Goal: Task Accomplishment & Management: Manage account settings

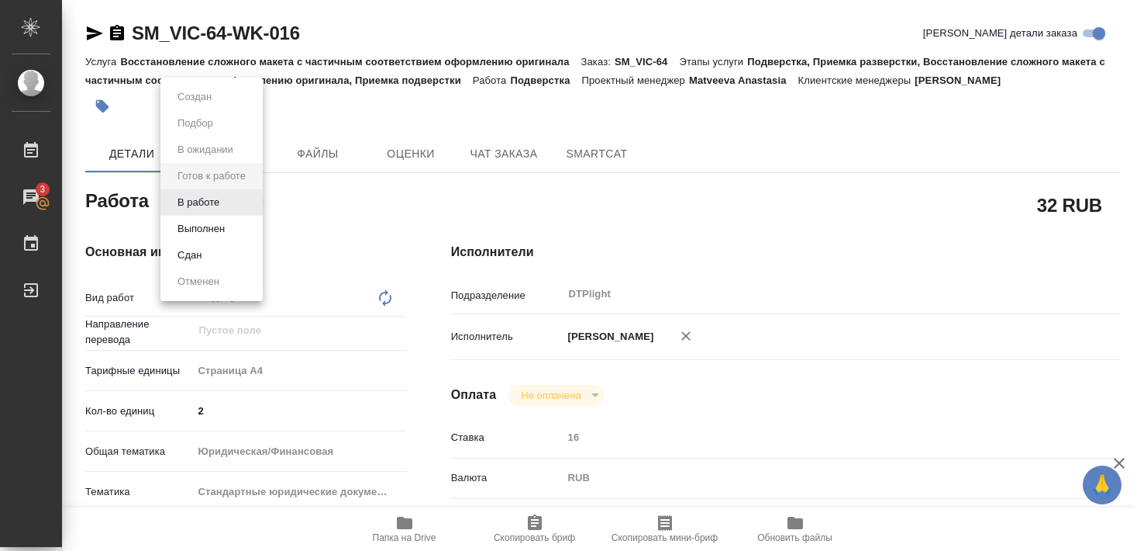
click at [210, 201] on button "В работе" at bounding box center [198, 202] width 51 height 17
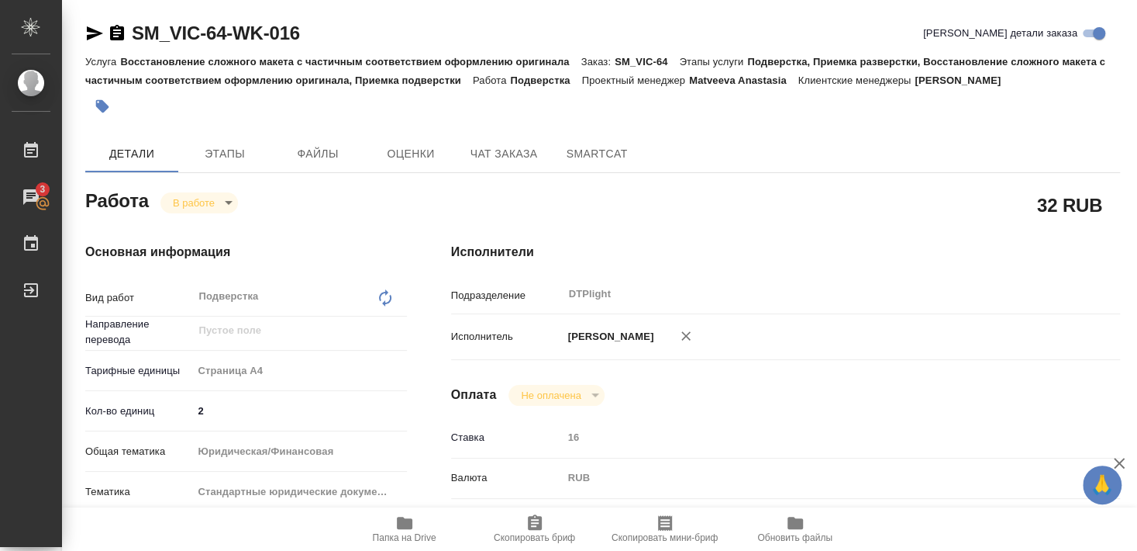
type textarea "x"
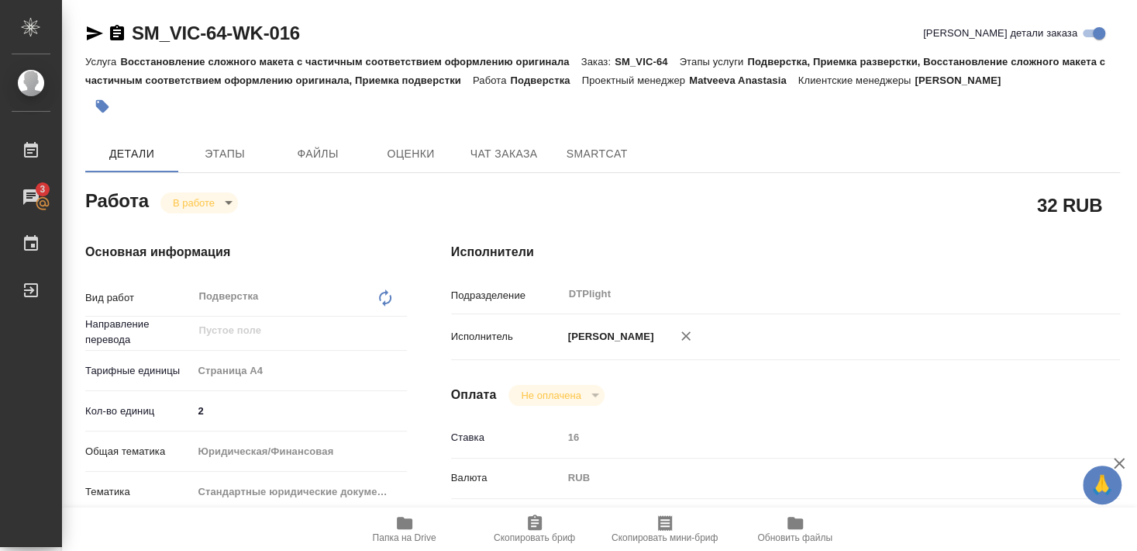
type textarea "x"
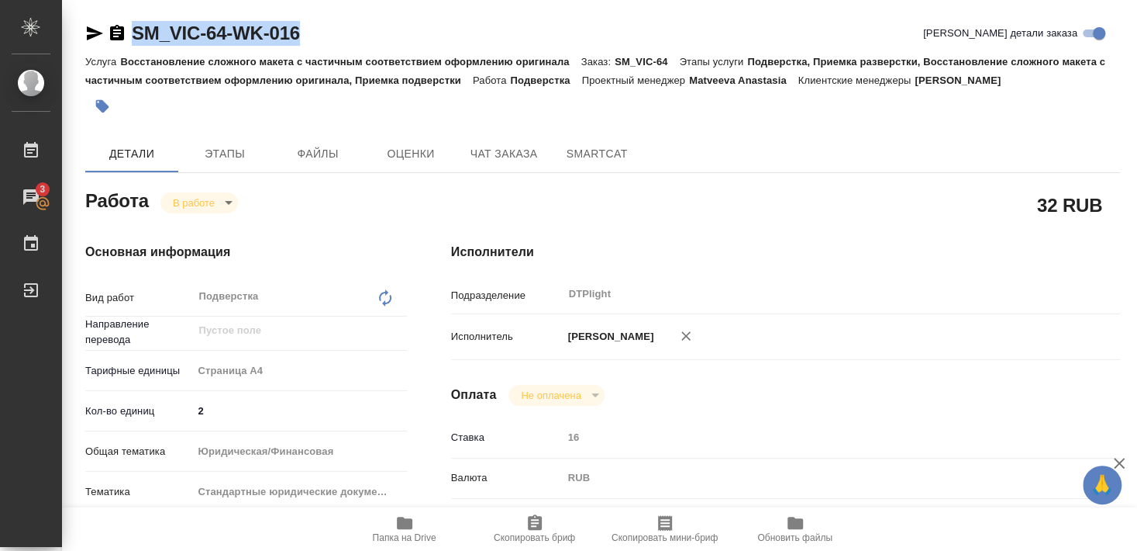
drag, startPoint x: 145, startPoint y: 47, endPoint x: 305, endPoint y: 46, distance: 160.5
click at [305, 46] on div "SM_VIC-64-WK-016 Кратко детали заказа" at bounding box center [602, 36] width 1035 height 31
copy link "SM_VIC-64-WK-016"
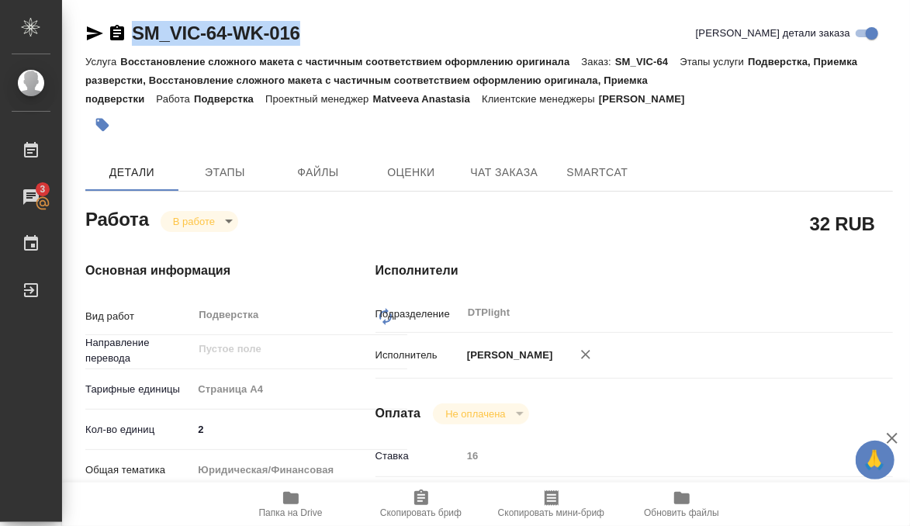
type textarea "x"
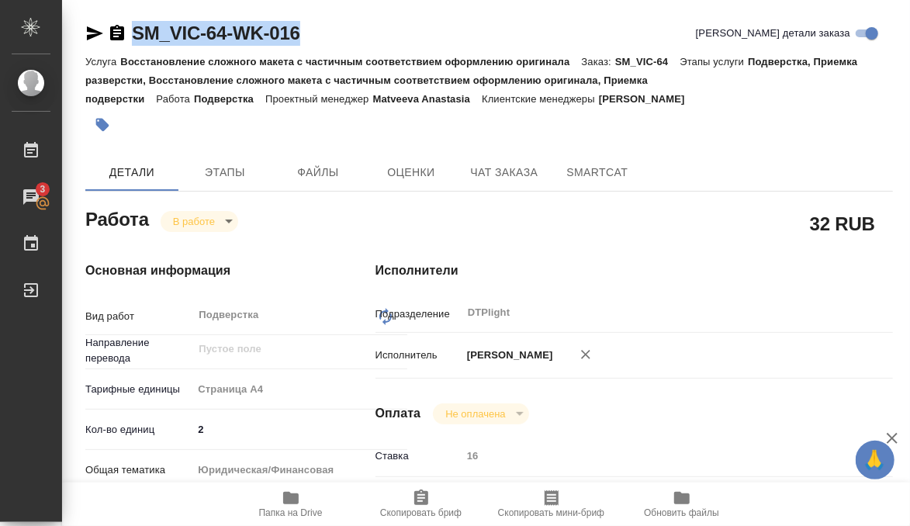
type textarea "x"
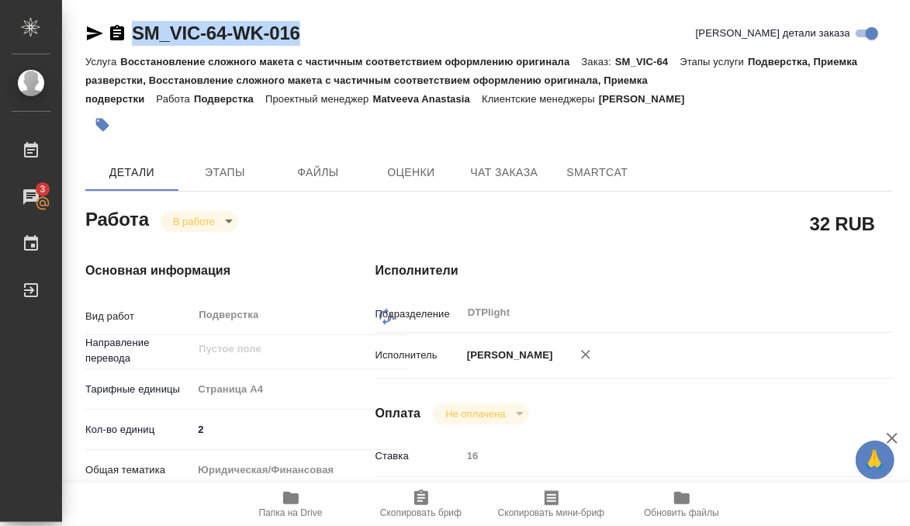
type textarea "x"
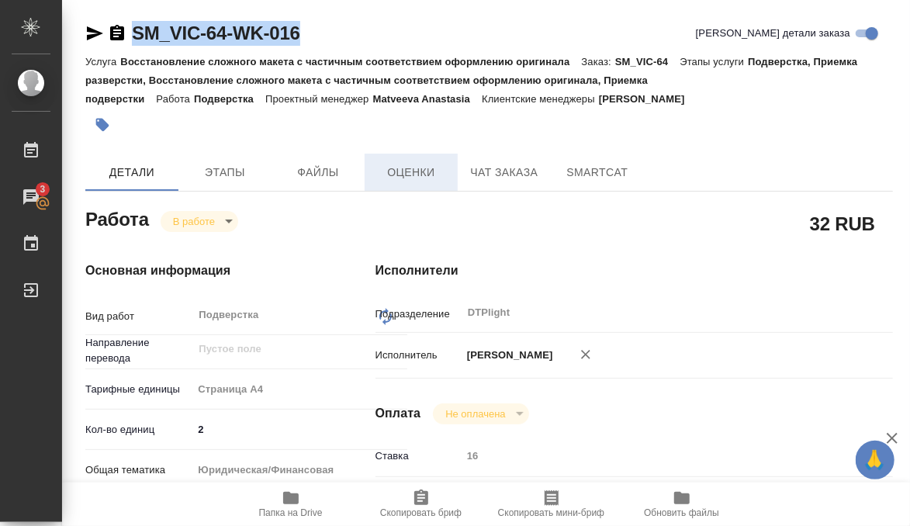
type textarea "x"
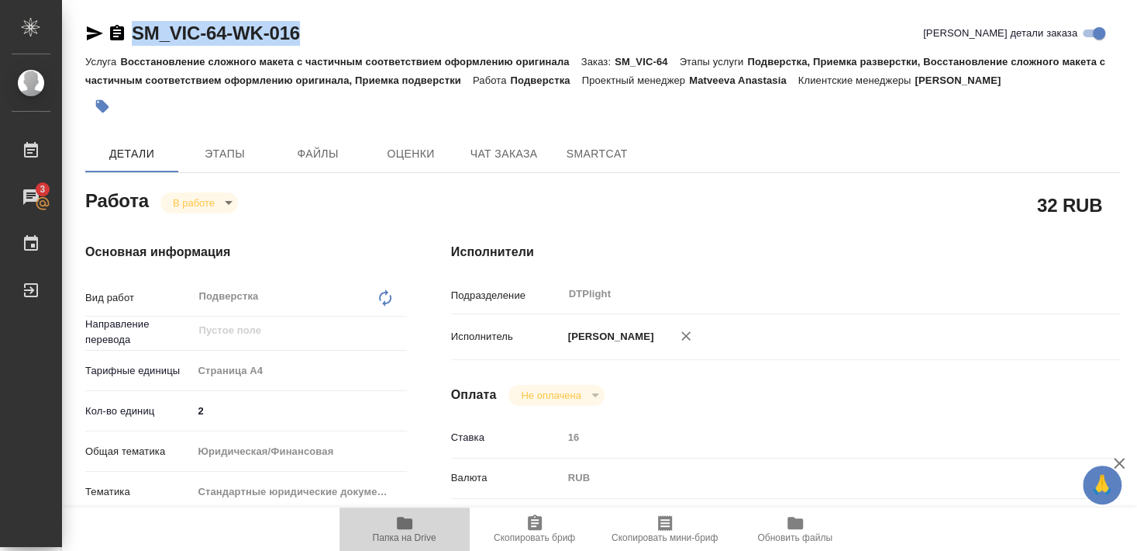
click at [412, 526] on icon "button" at bounding box center [404, 522] width 19 height 19
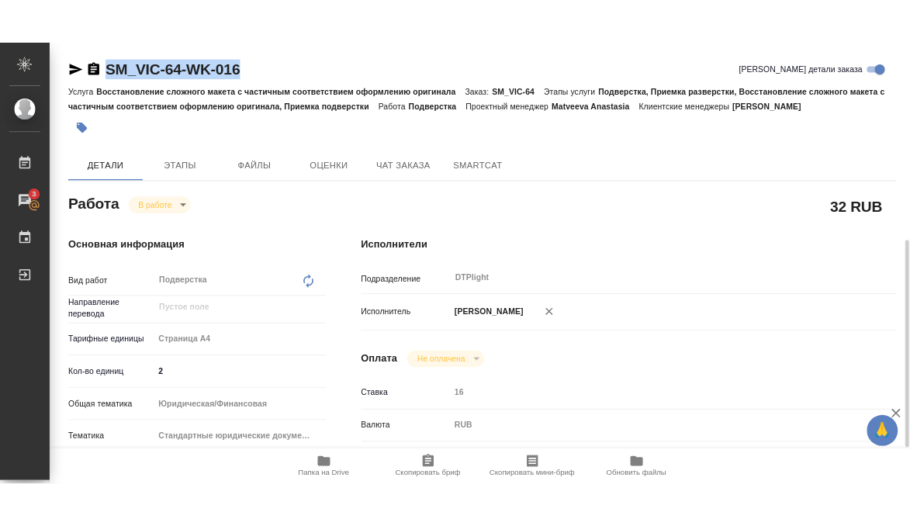
scroll to position [167, 0]
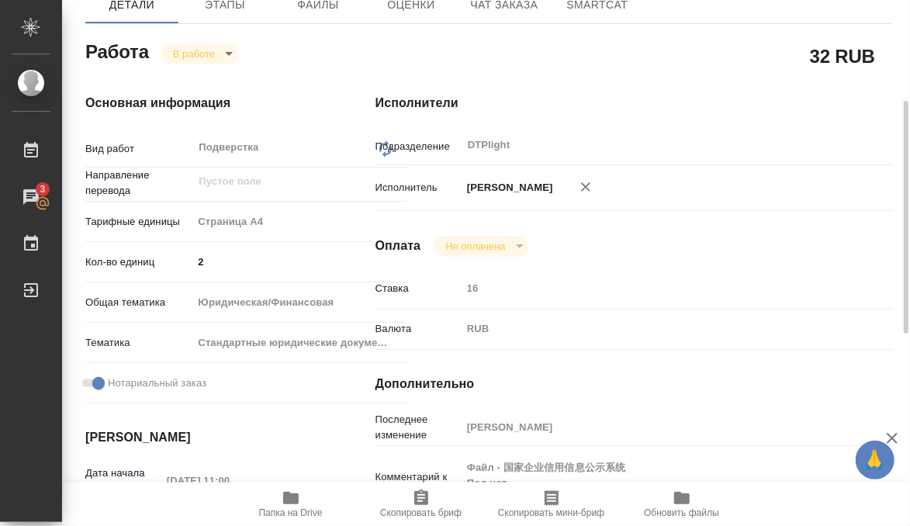
type textarea "x"
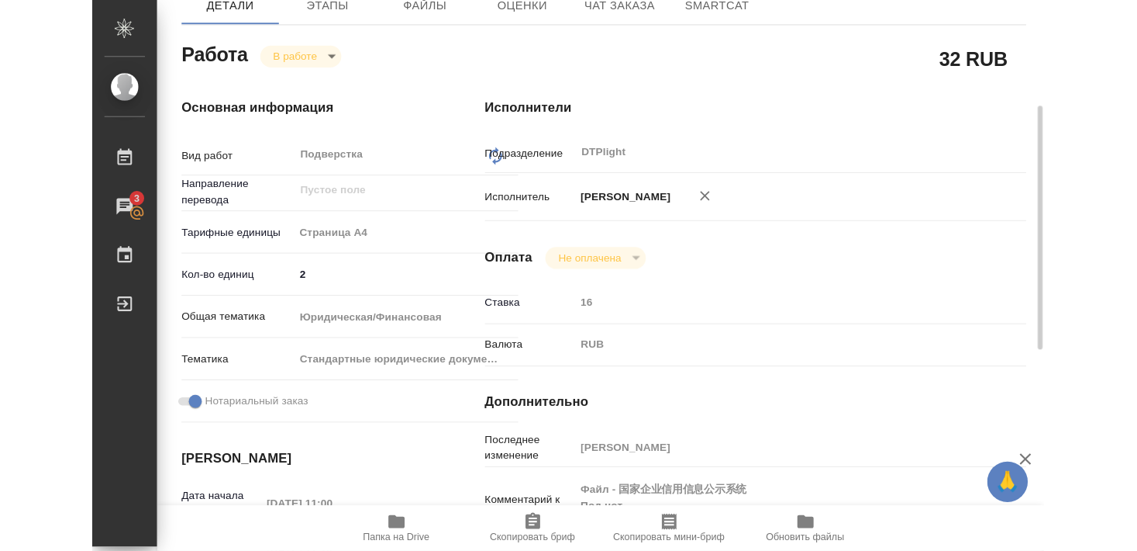
scroll to position [186, 0]
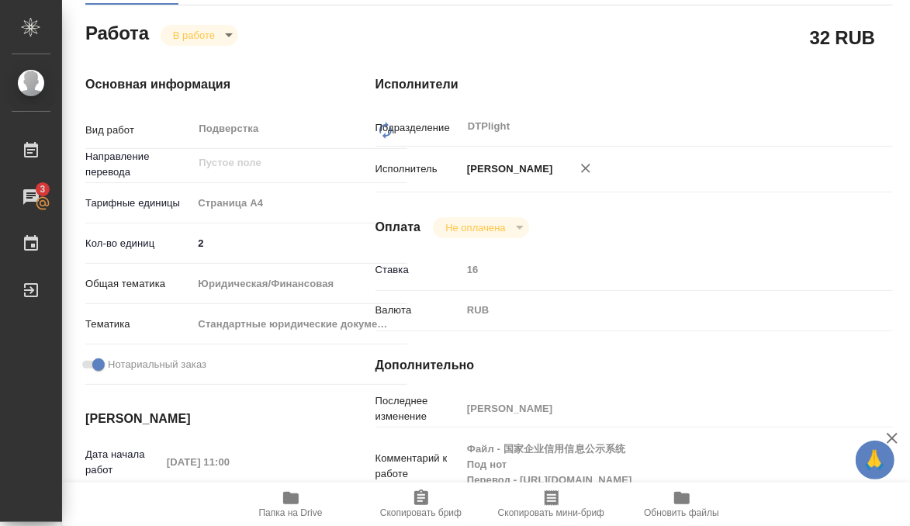
type textarea "x"
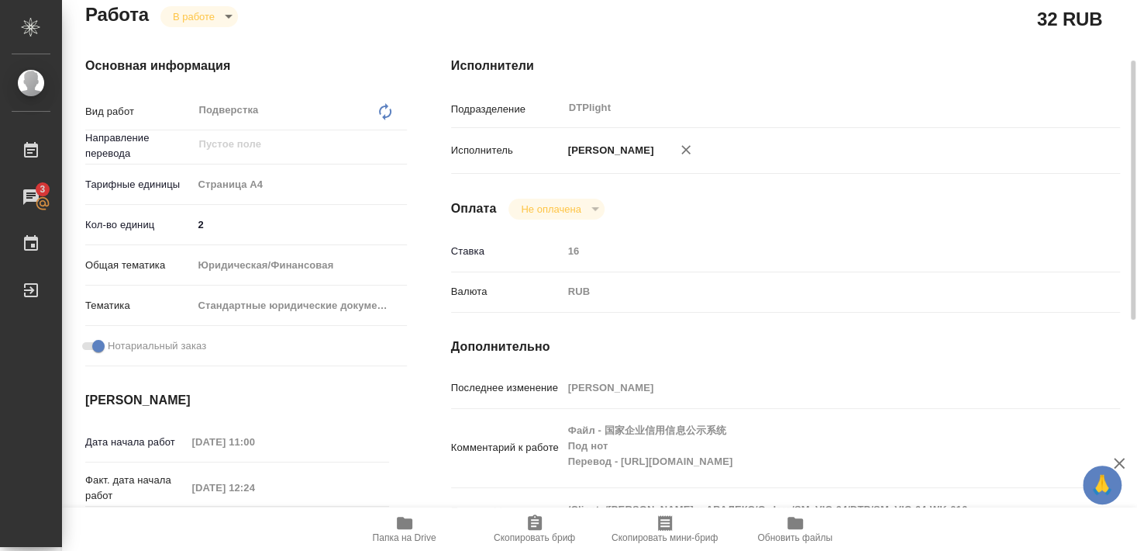
type textarea "x"
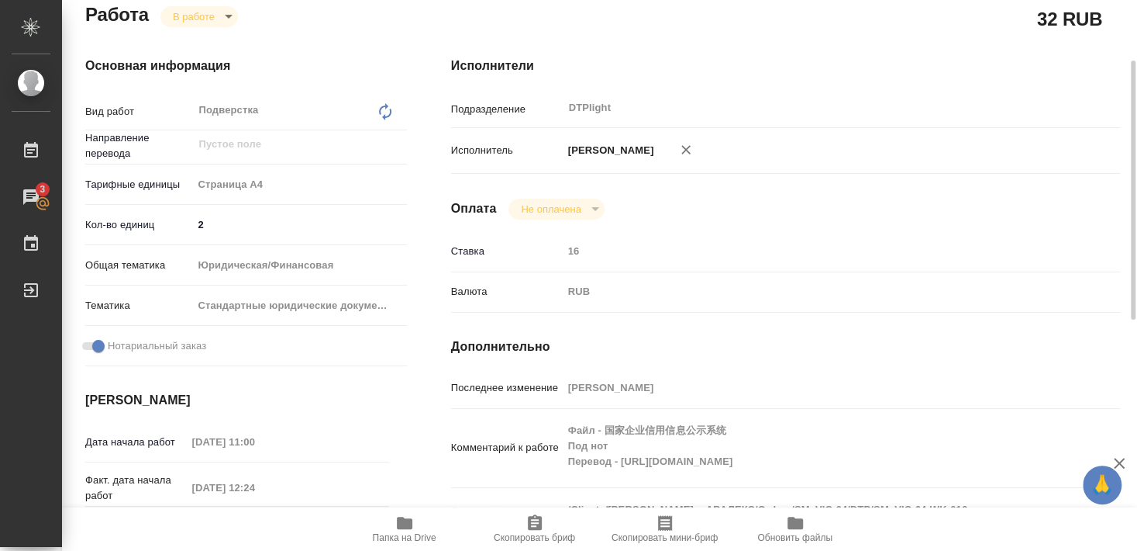
scroll to position [167, 0]
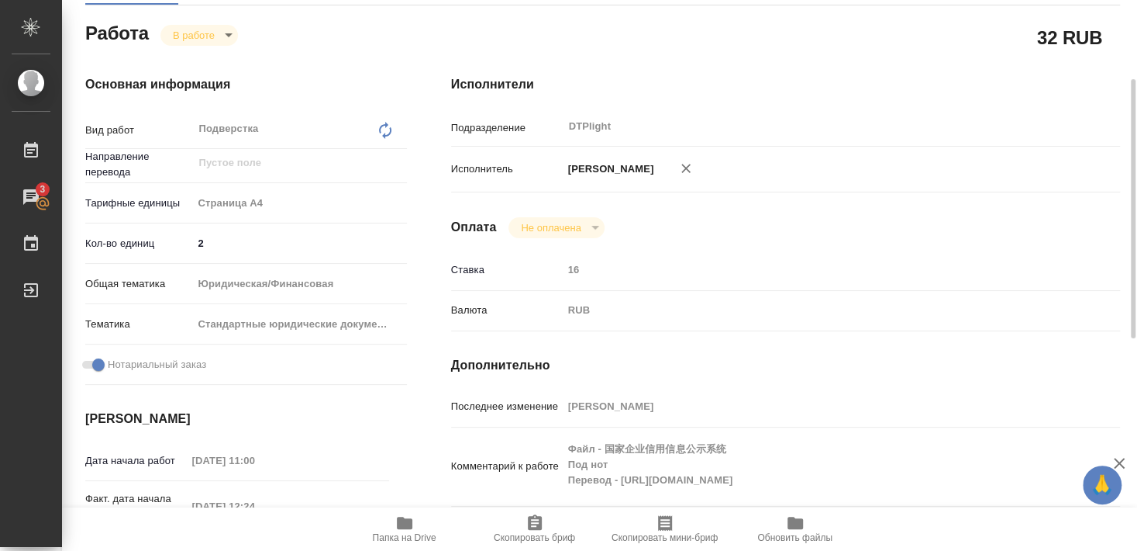
type textarea "x"
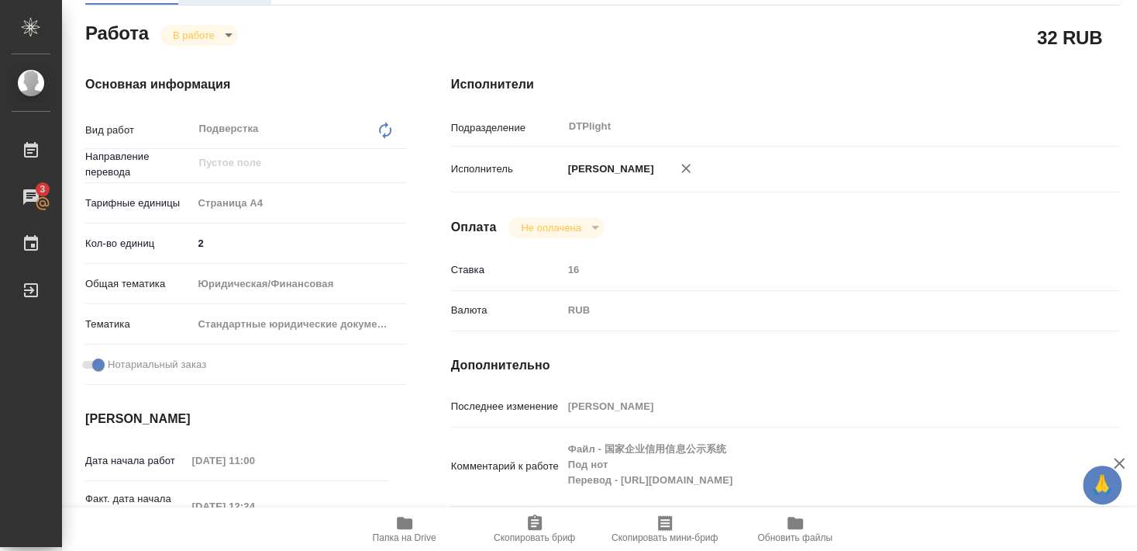
scroll to position [0, 0]
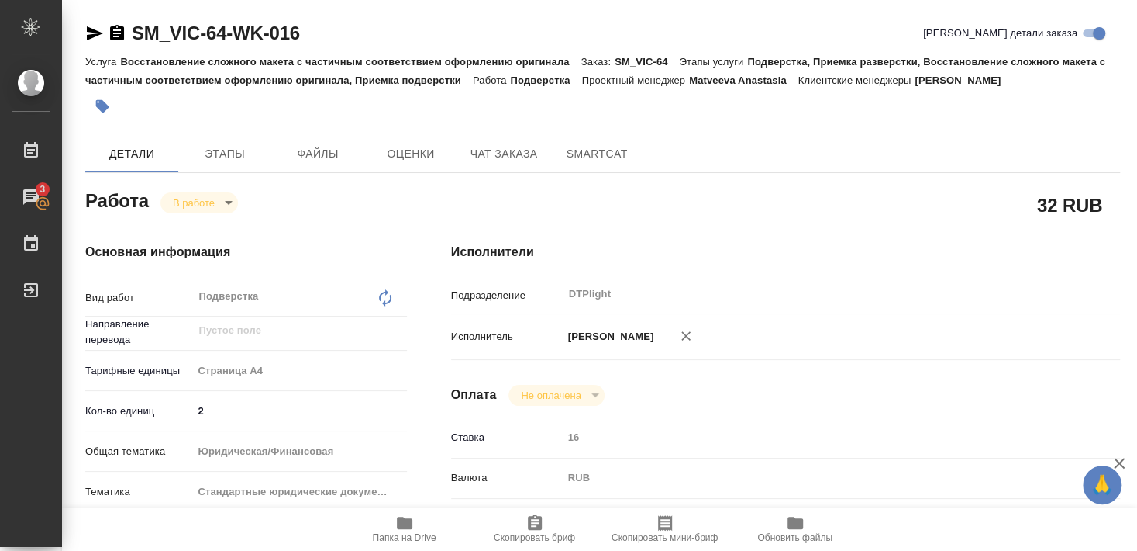
click at [138, 64] on p "Восстановление сложного макета с частичным соответствием оформлению оригинала" at bounding box center [350, 62] width 461 height 12
drag, startPoint x: 130, startPoint y: 44, endPoint x: 224, endPoint y: 45, distance: 93.8
click at [224, 45] on div "SM_VIC-64-WK-016" at bounding box center [192, 33] width 215 height 25
copy link "SM_VIC-64"
type textarea "x"
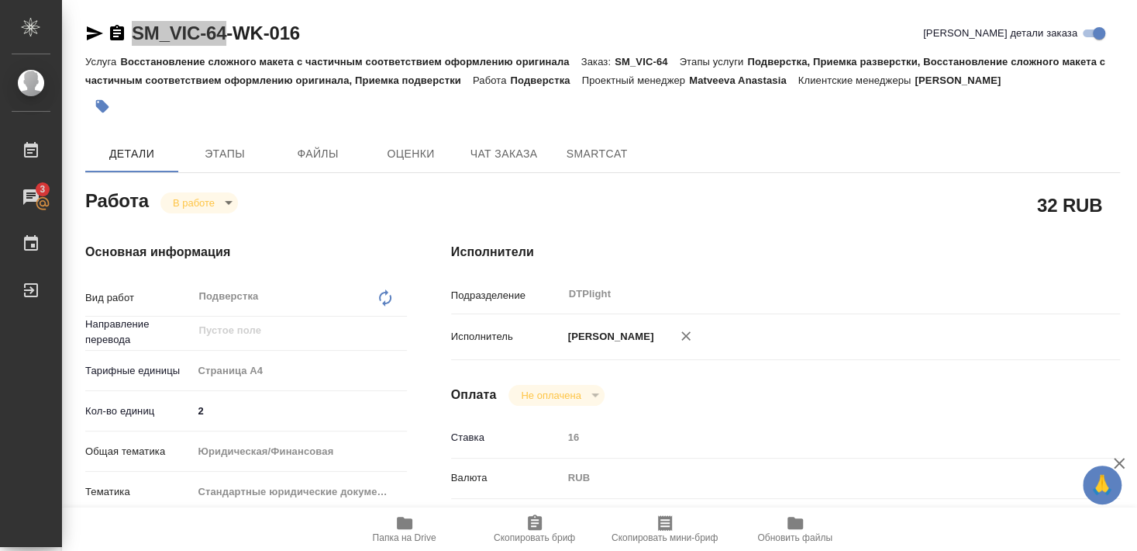
type textarea "x"
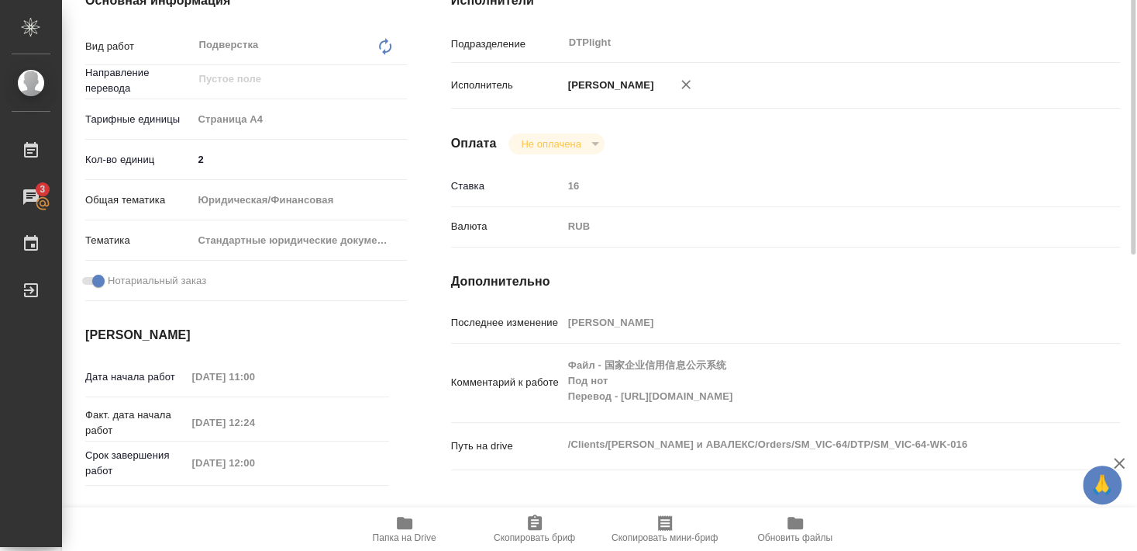
scroll to position [84, 0]
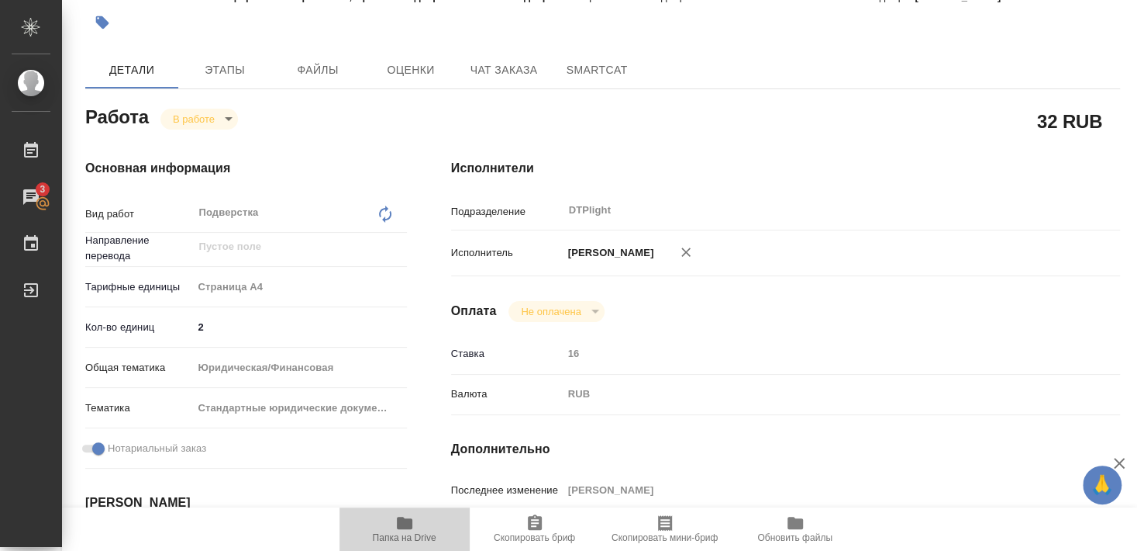
click at [412, 523] on icon "button" at bounding box center [404, 522] width 19 height 19
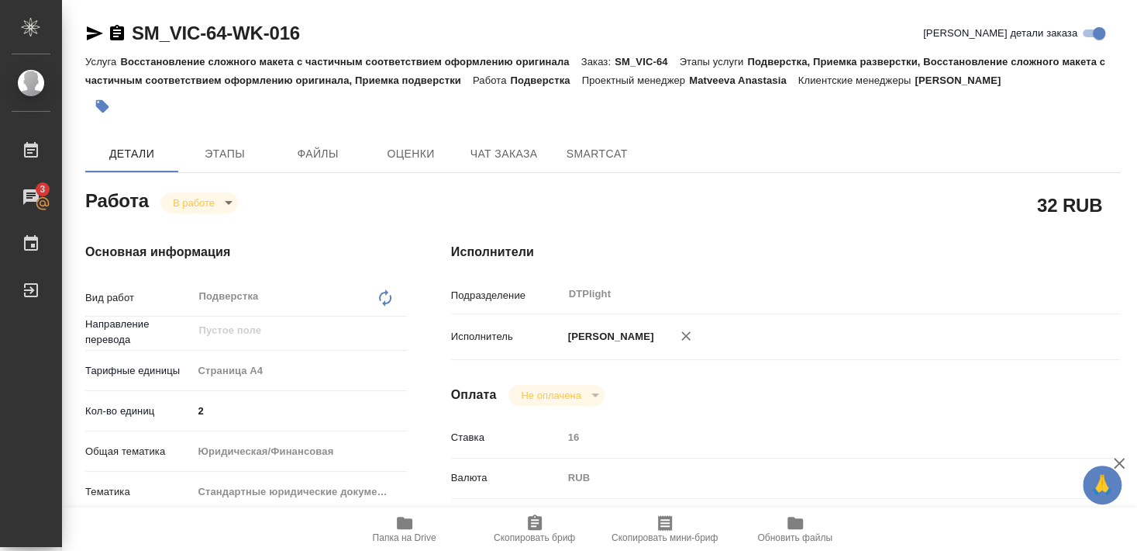
click at [441, 108] on div at bounding box center [430, 106] width 690 height 34
click at [409, 526] on icon "button" at bounding box center [405, 522] width 16 height 12
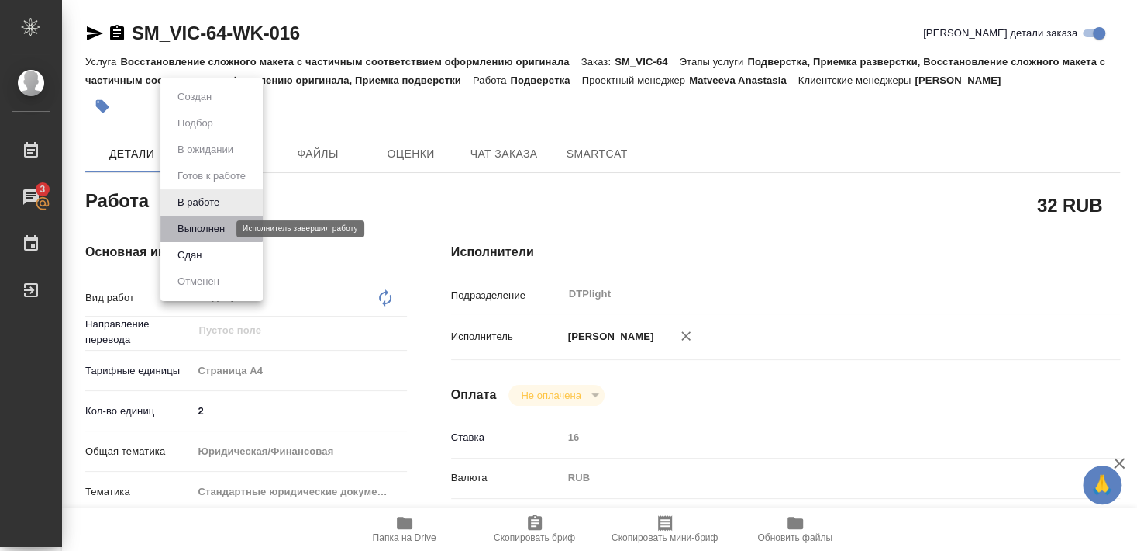
drag, startPoint x: 202, startPoint y: 226, endPoint x: 210, endPoint y: 259, distance: 33.7
click at [202, 227] on button "Выполнен" at bounding box center [201, 228] width 57 height 17
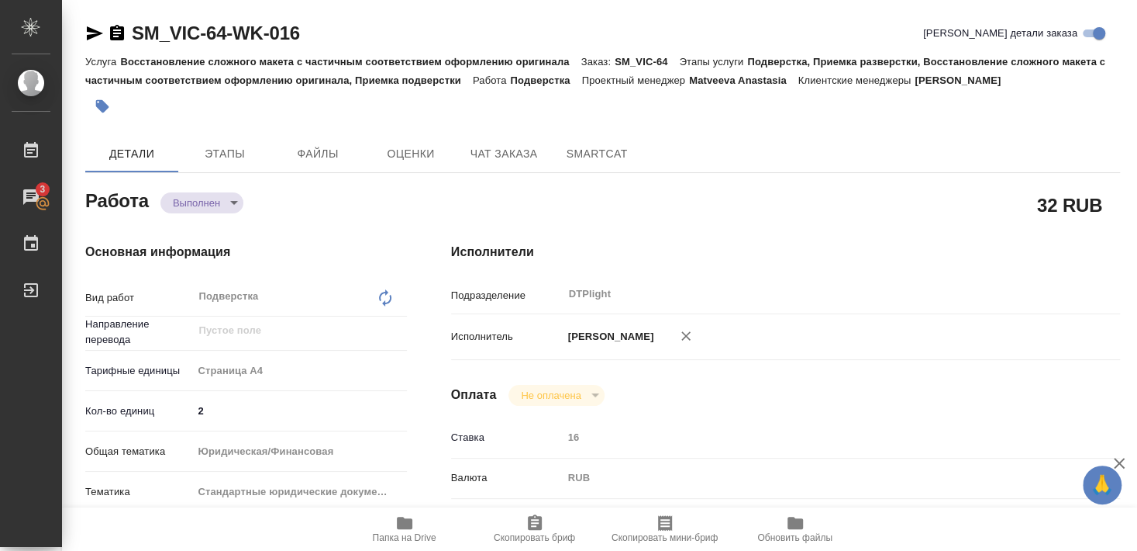
type textarea "x"
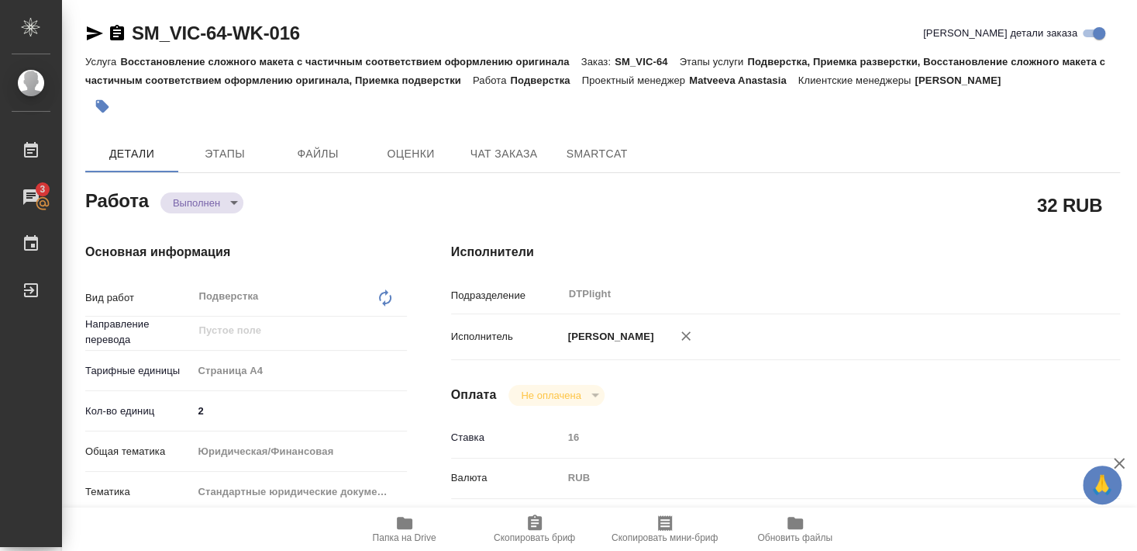
type textarea "x"
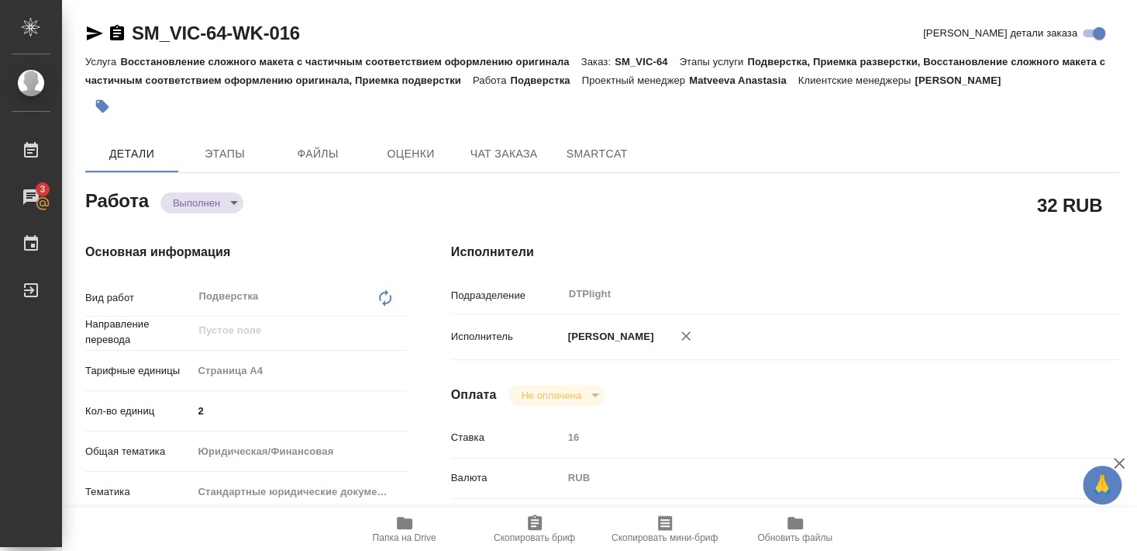
type textarea "x"
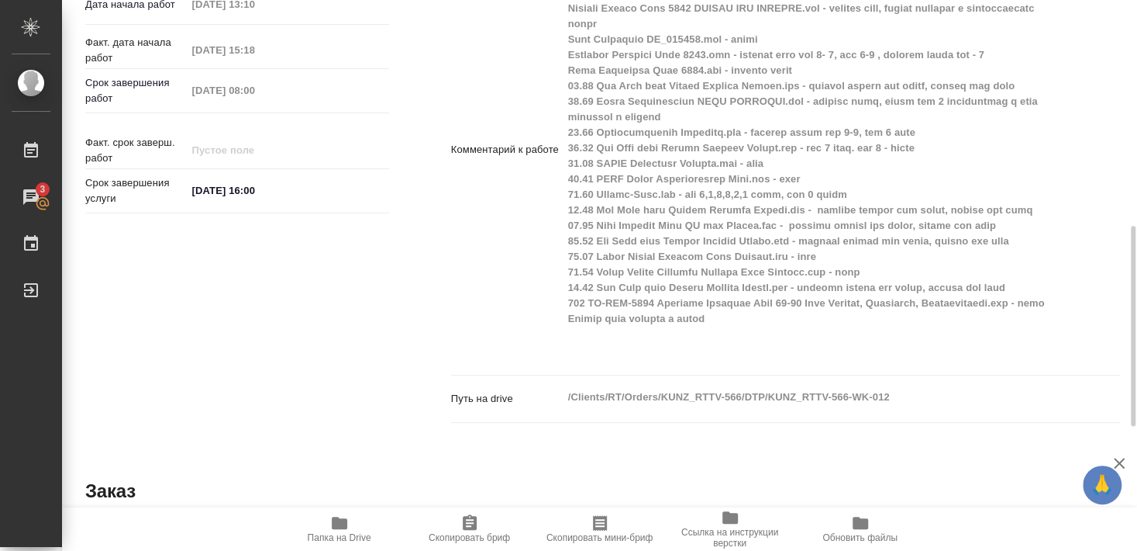
scroll to position [670, 0]
